Goal: Download file/media

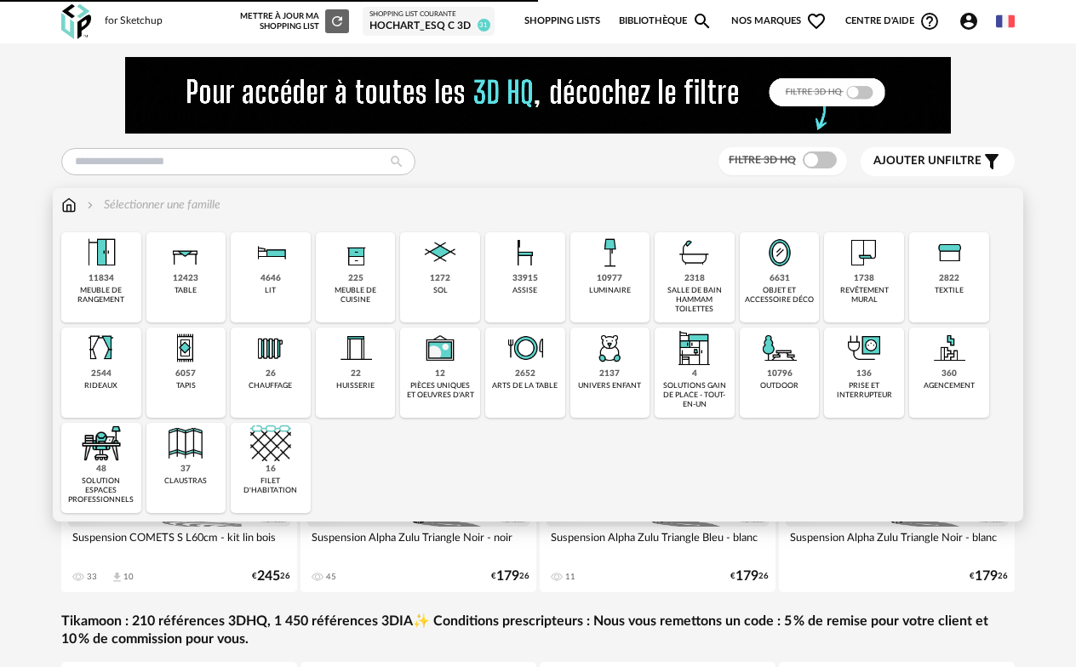
click at [777, 280] on div "6631" at bounding box center [779, 278] width 20 height 11
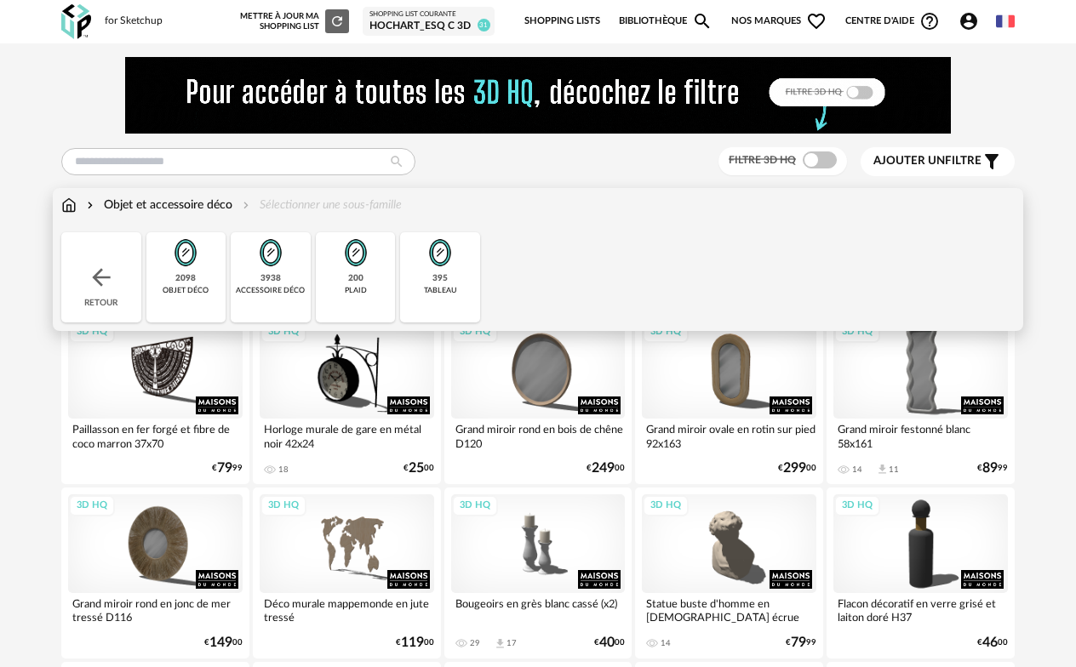
click at [272, 270] on img at bounding box center [270, 252] width 41 height 41
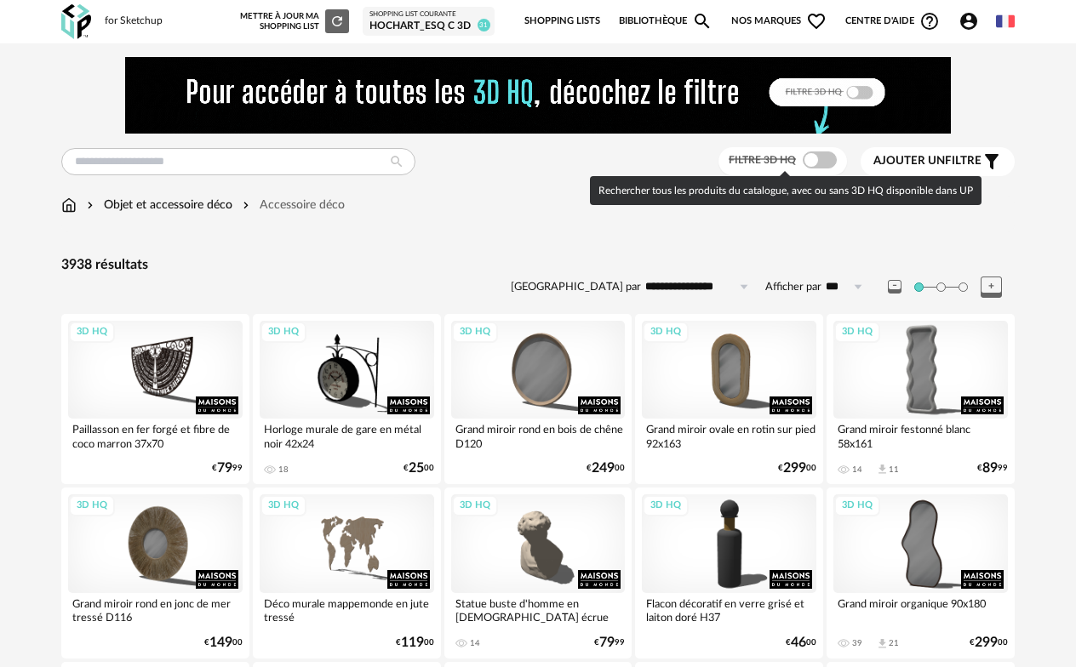
click at [817, 164] on span at bounding box center [819, 159] width 34 height 17
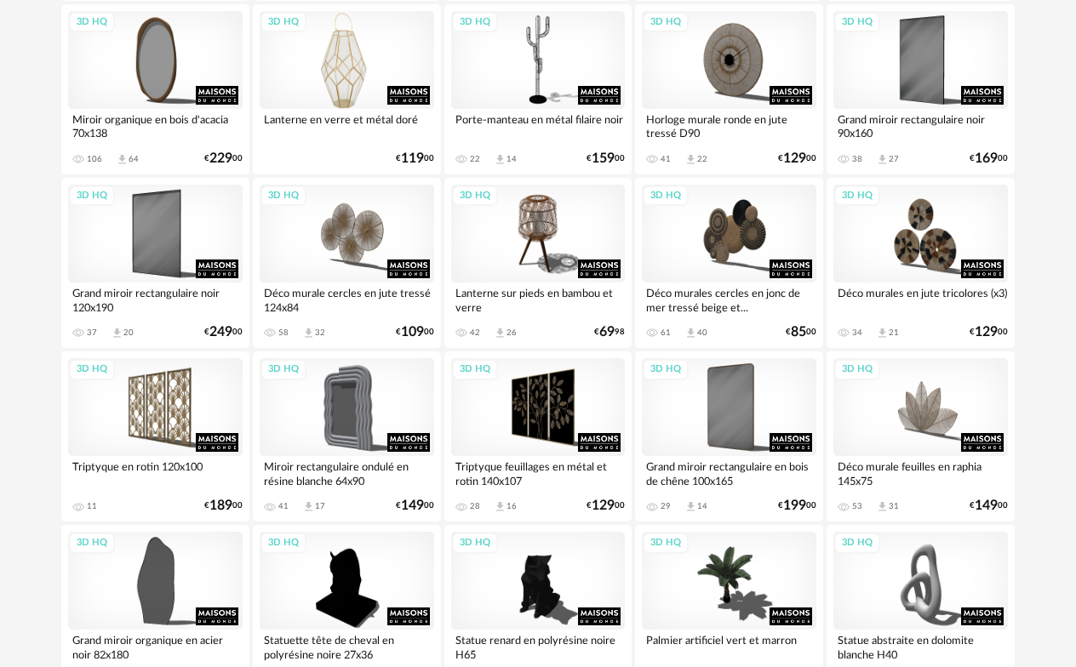
scroll to position [1532, 0]
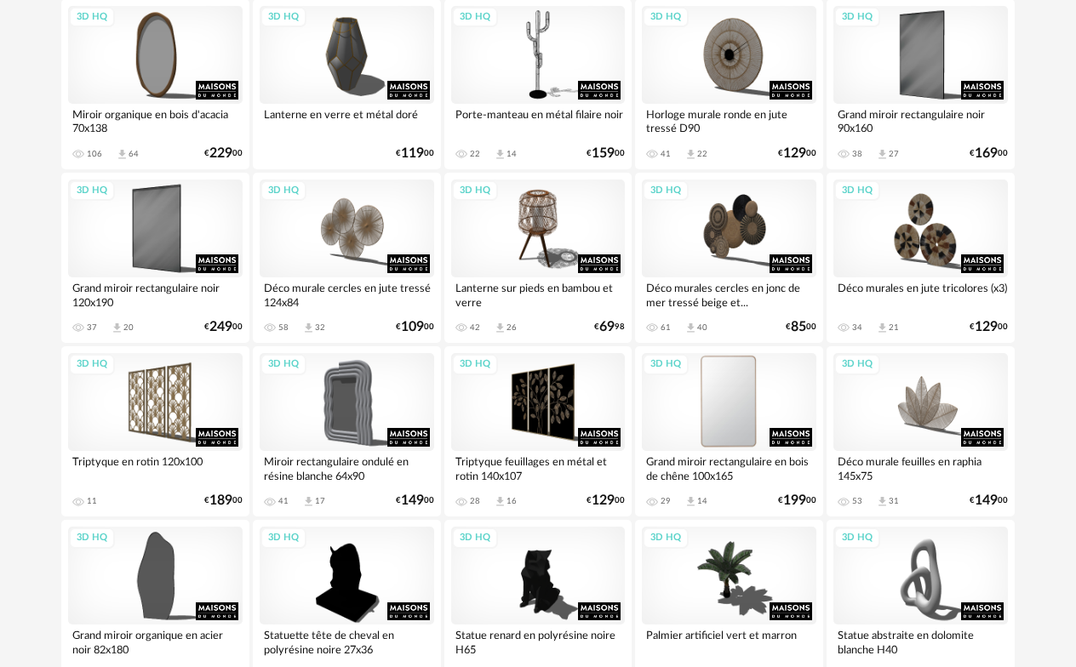
click at [785, 382] on div "3D HQ" at bounding box center [729, 402] width 174 height 98
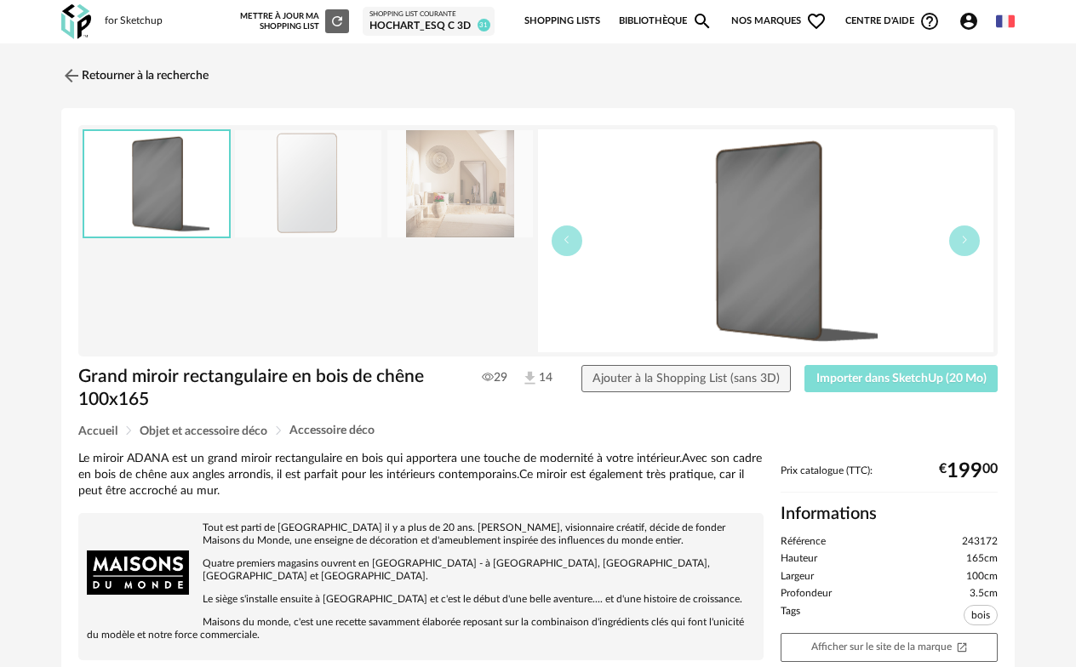
click at [871, 374] on span "Importer dans SketchUp (20 Mo)" at bounding box center [901, 379] width 170 height 12
click at [128, 77] on link "Retourner à la recherche" at bounding box center [130, 75] width 147 height 37
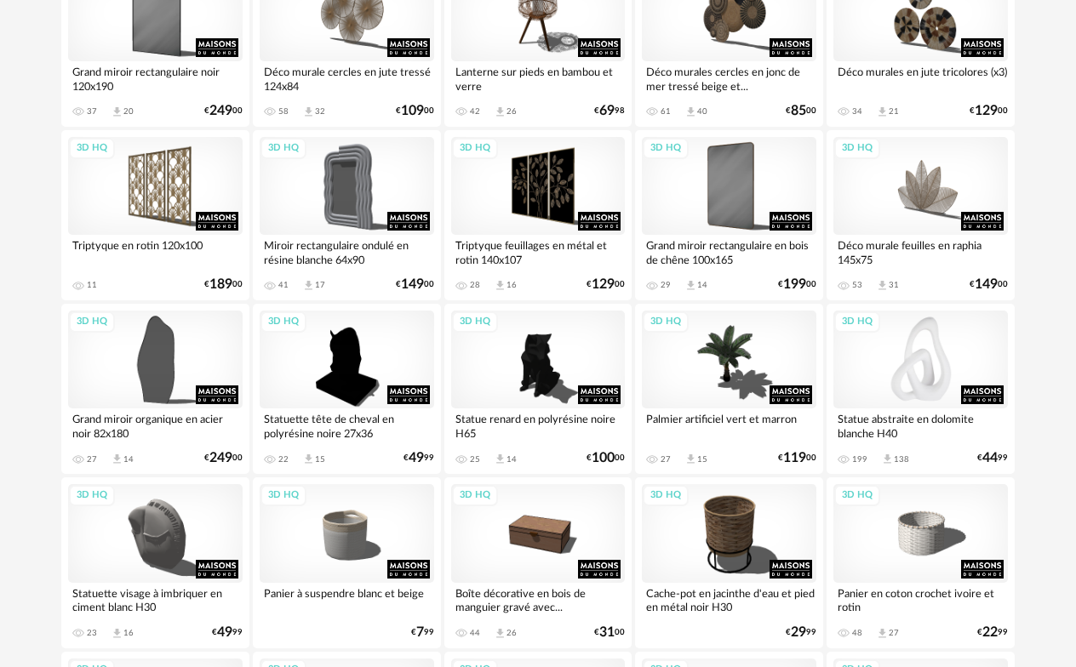
scroll to position [1787, 0]
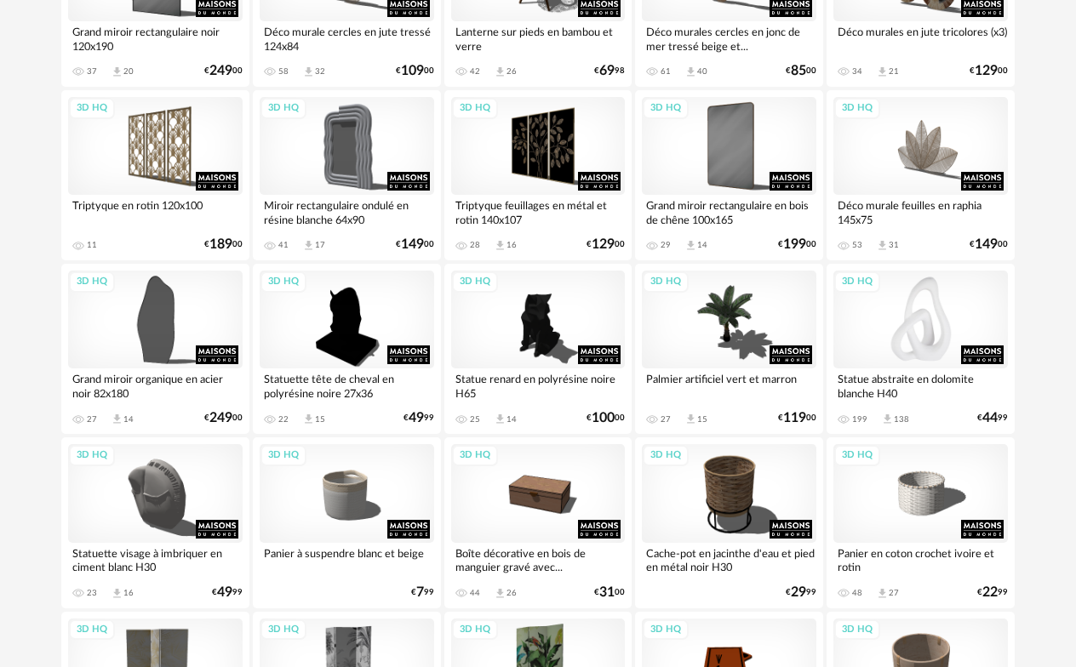
click at [925, 340] on div "3D HQ" at bounding box center [920, 320] width 174 height 98
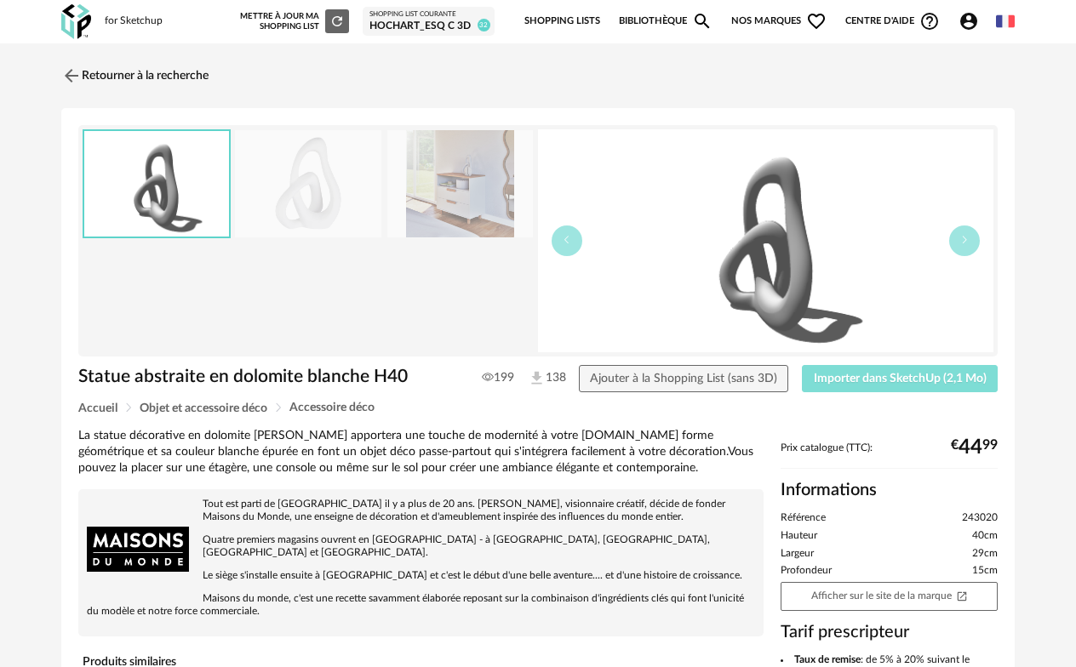
click at [957, 384] on span "Importer dans SketchUp (2,1 Mo)" at bounding box center [900, 379] width 173 height 12
click at [66, 77] on img at bounding box center [70, 75] width 25 height 25
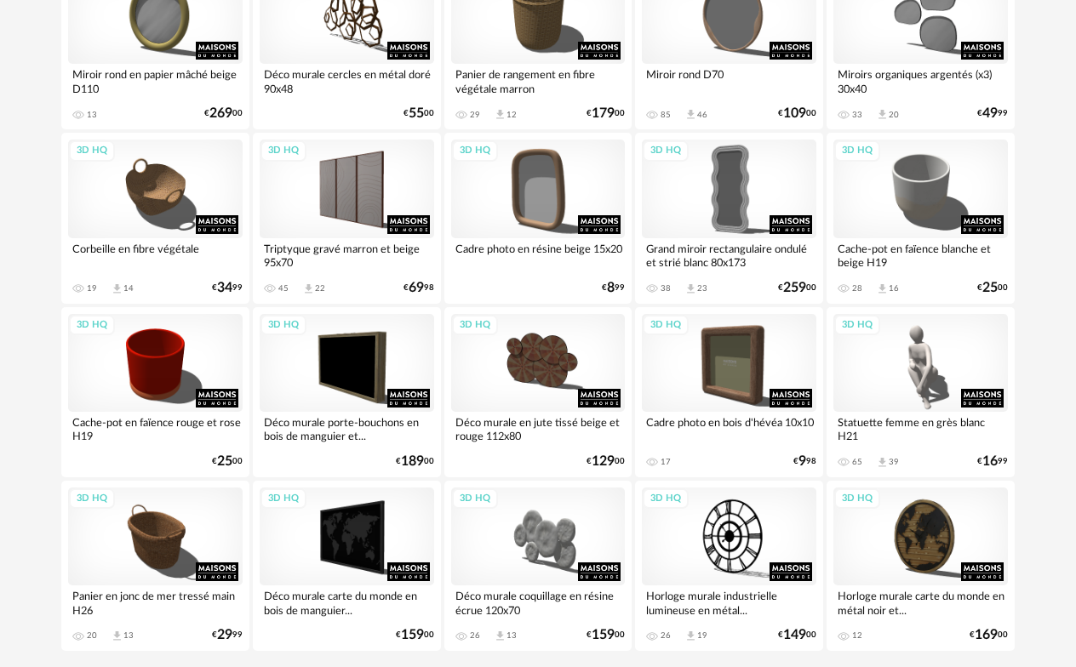
scroll to position [3227, 0]
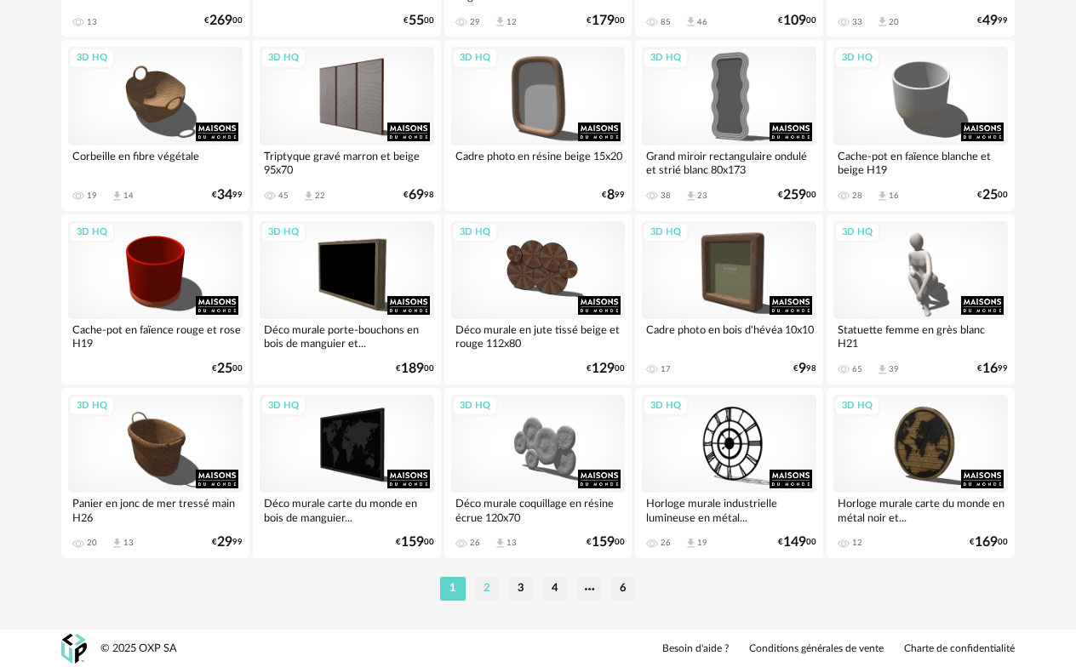
click at [481, 588] on li "2" at bounding box center [487, 589] width 26 height 24
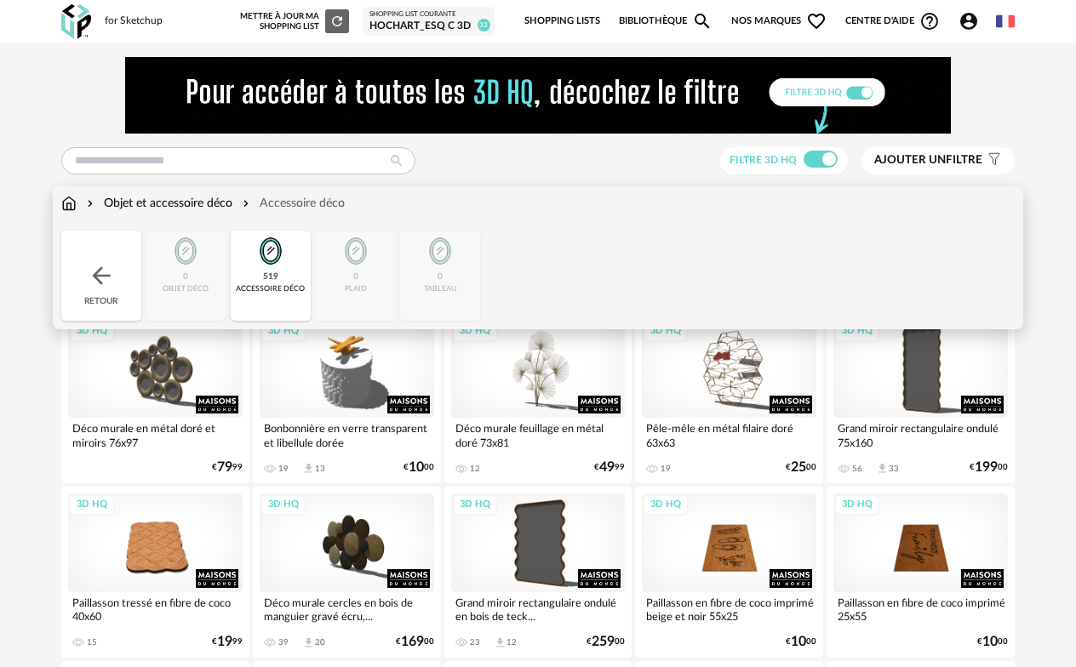
click at [174, 207] on div "Objet et accessoire déco" at bounding box center [157, 203] width 149 height 17
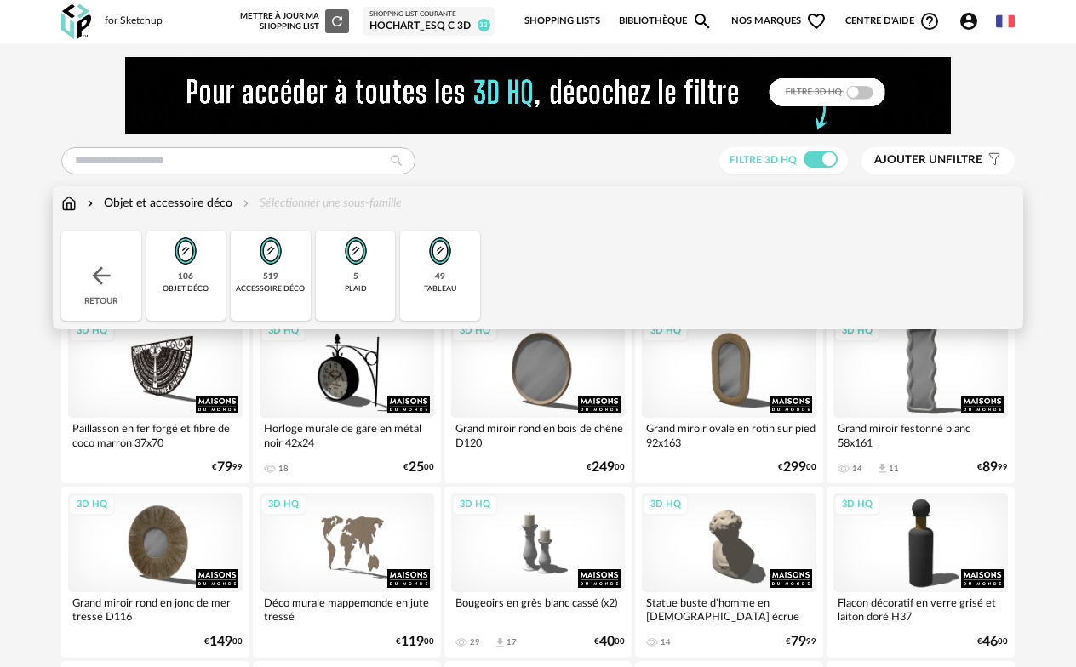
click at [444, 277] on div "49" at bounding box center [440, 276] width 10 height 11
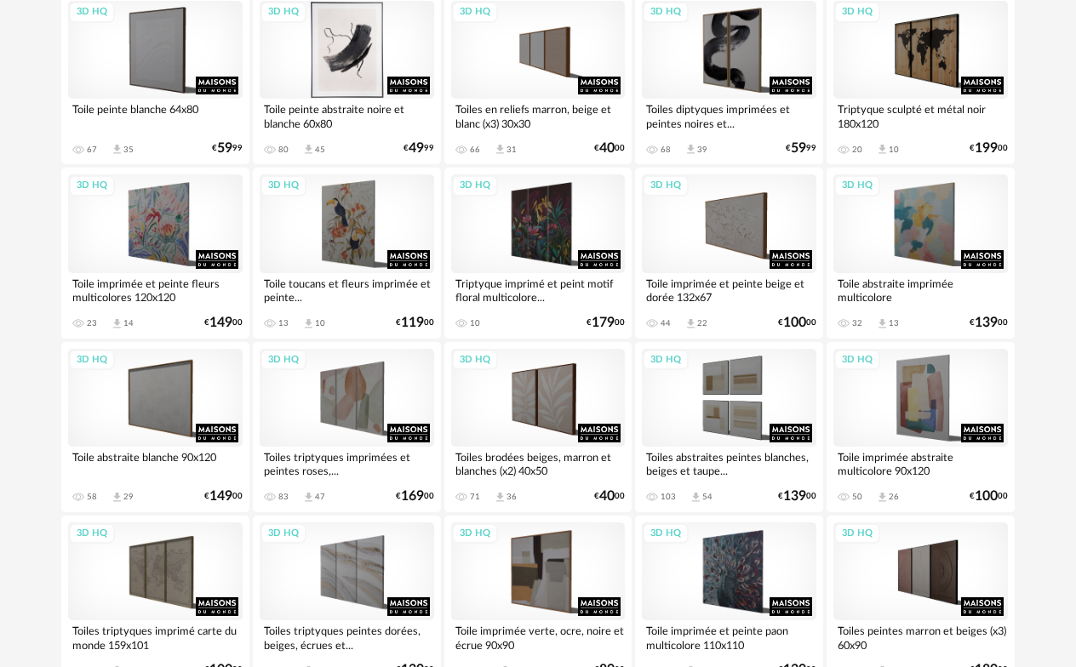
scroll to position [340, 0]
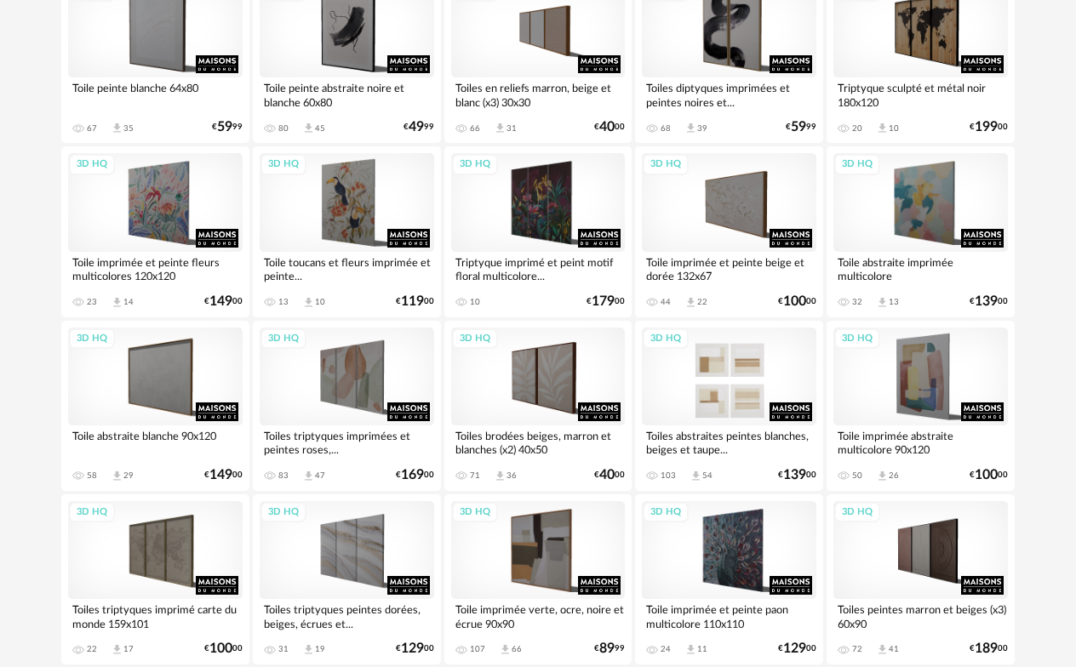
click at [769, 387] on div "3D HQ" at bounding box center [729, 377] width 174 height 98
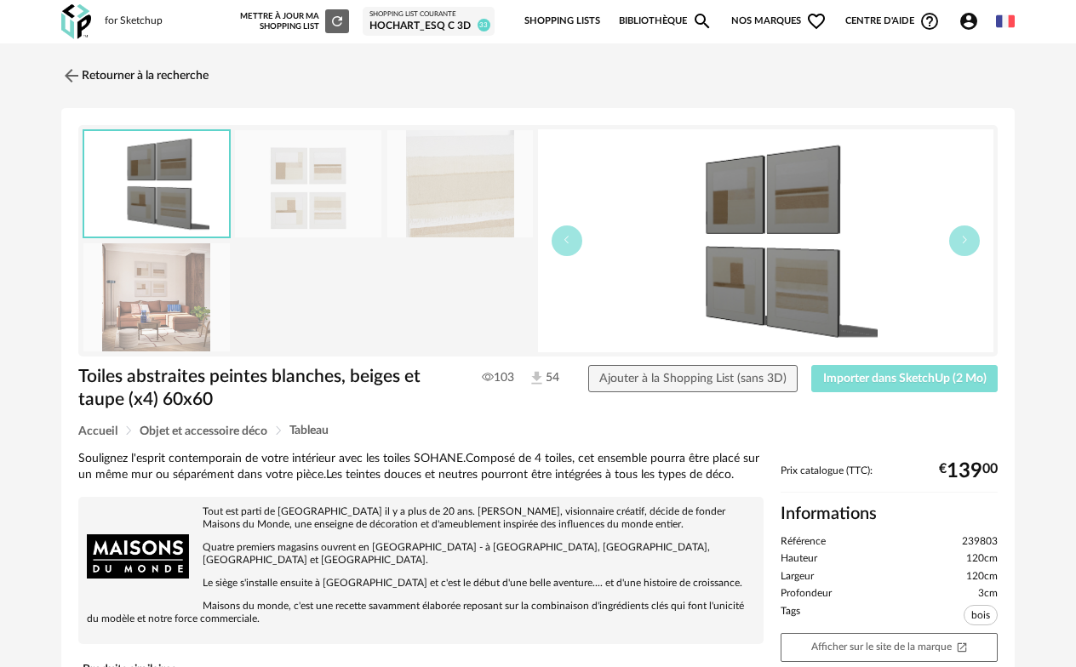
click at [934, 384] on span "Importer dans SketchUp (2 Mo)" at bounding box center [904, 379] width 163 height 12
